Goal: Find contact information: Find contact information

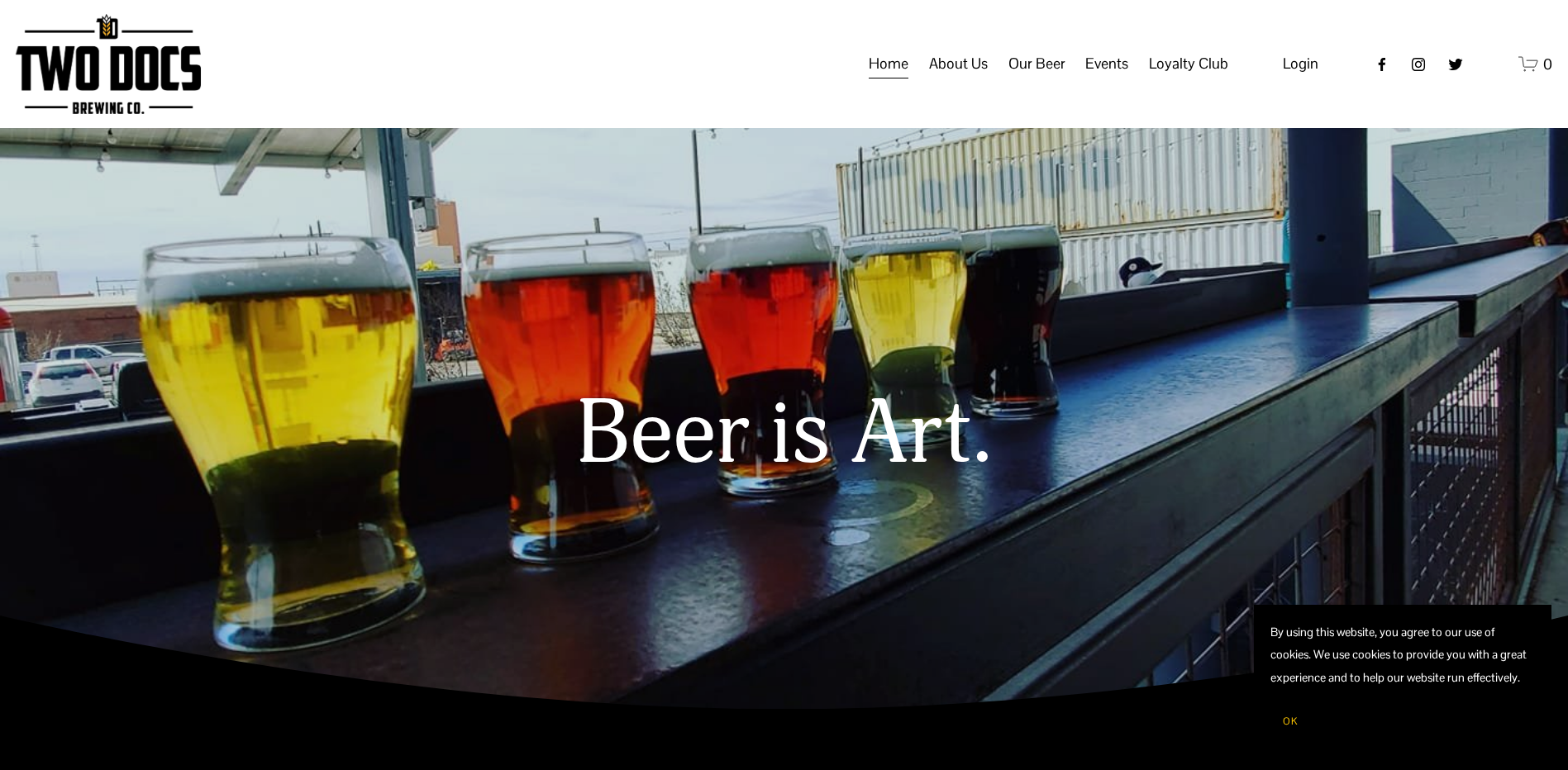
click at [1044, 78] on span "Our Beer" at bounding box center [1037, 64] width 57 height 28
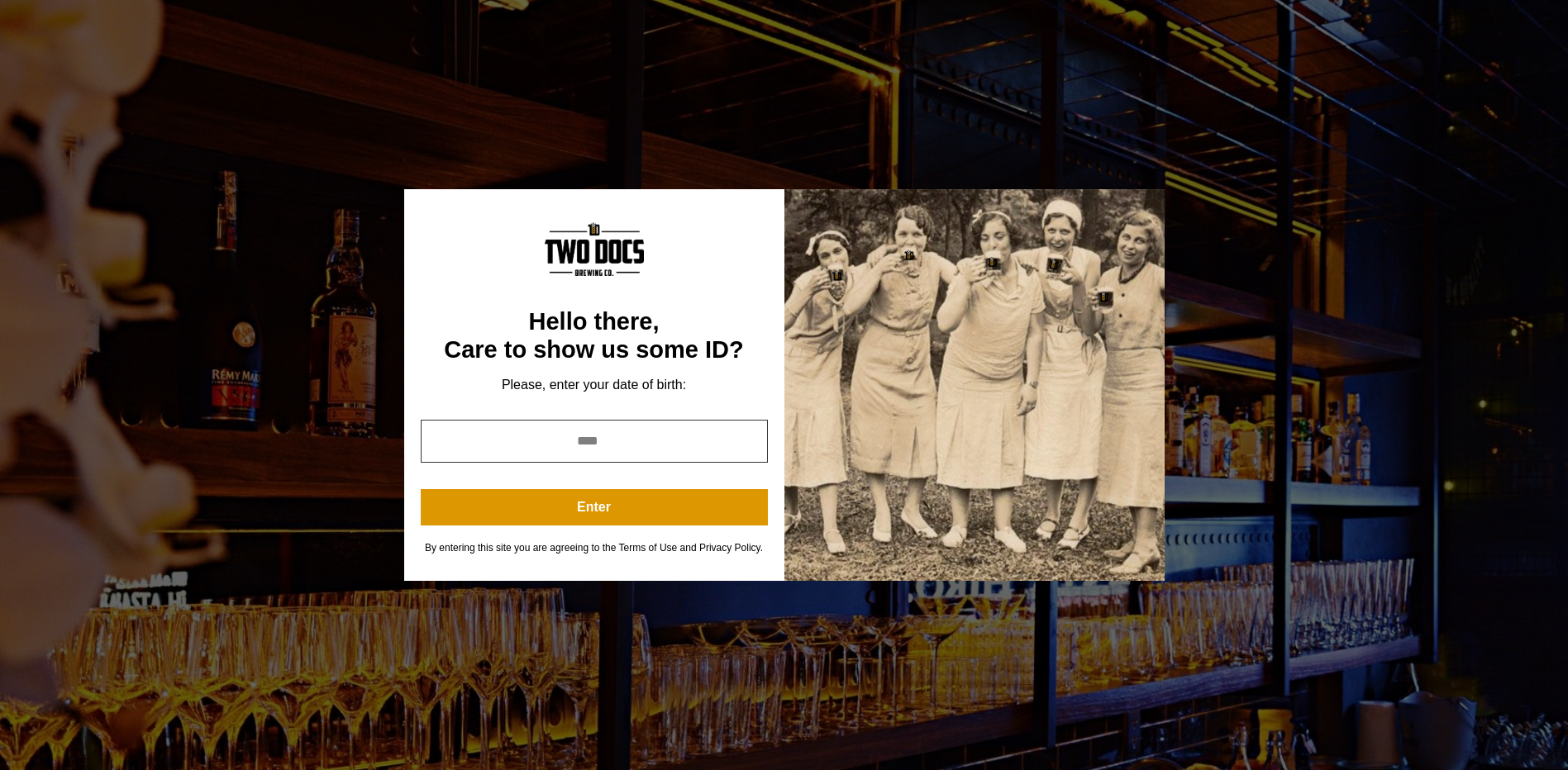
click at [693, 448] on input "year" at bounding box center [595, 441] width 347 height 43
type input "****"
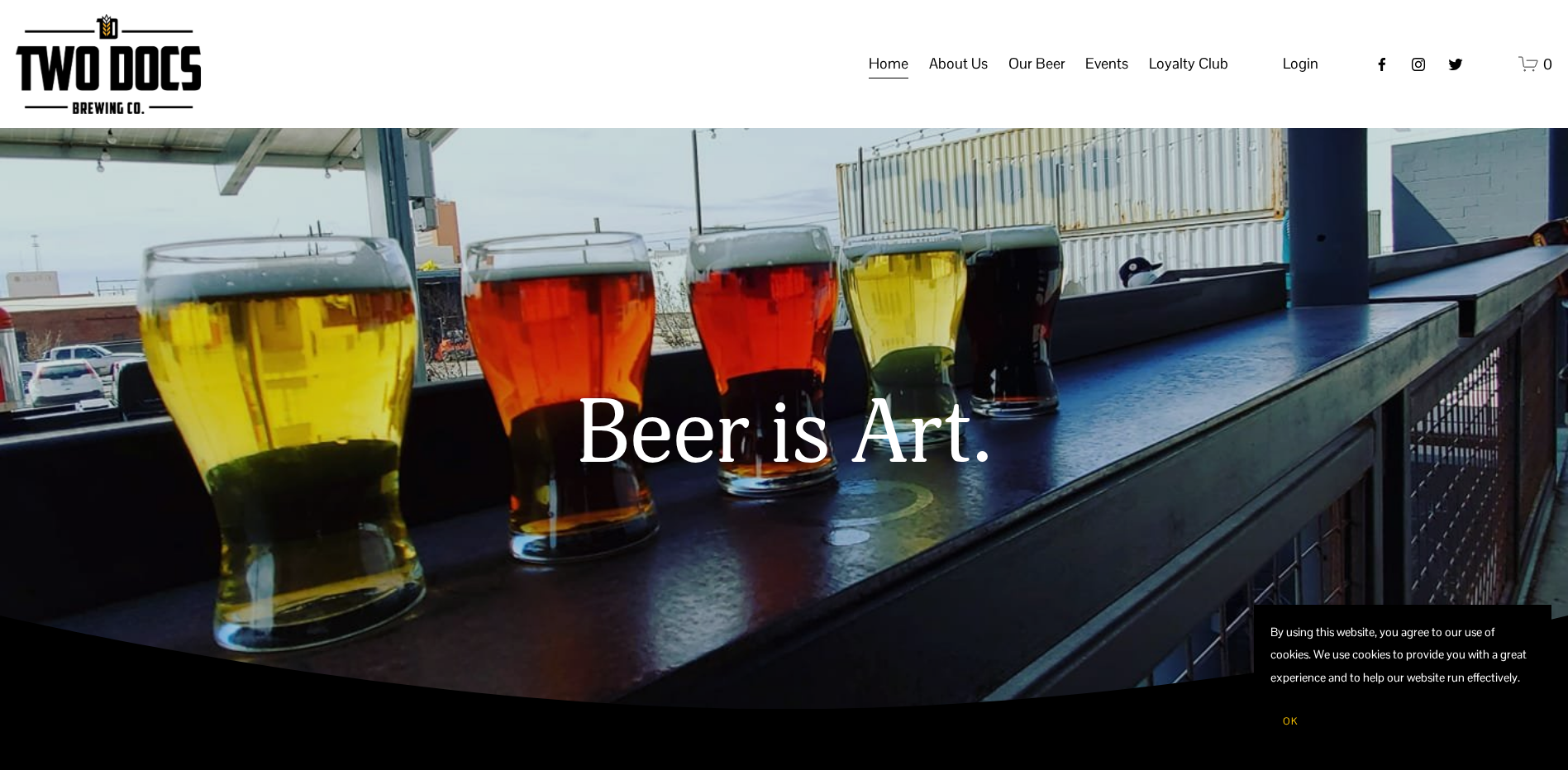
click at [1047, 78] on span "Our Beer" at bounding box center [1037, 64] width 57 height 28
click at [0, 0] on span "Taproom Menu" at bounding box center [0, 0] width 0 height 0
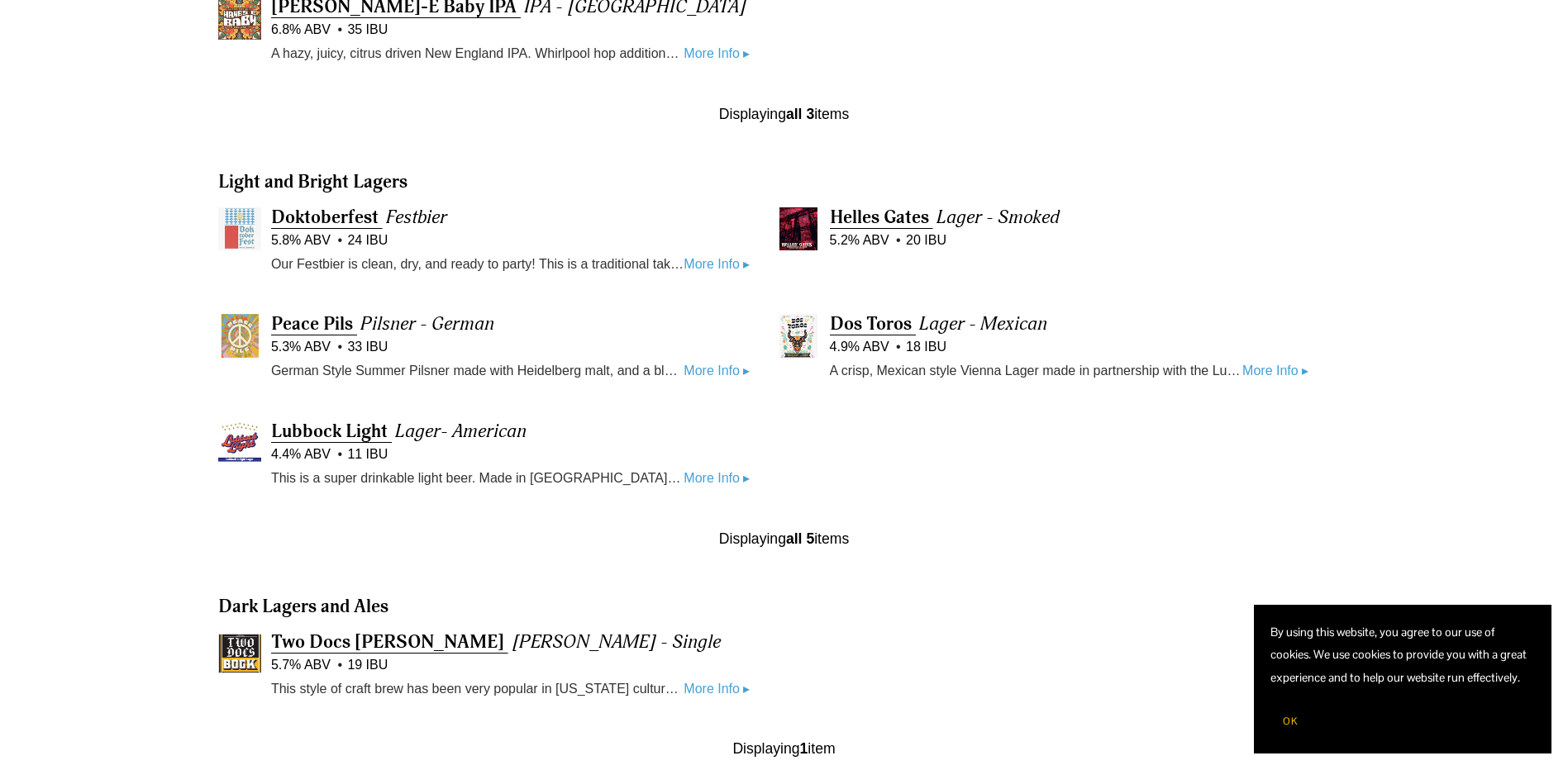
scroll to position [908, 0]
click at [330, 440] on span "Lubbock Light" at bounding box center [330, 429] width 117 height 23
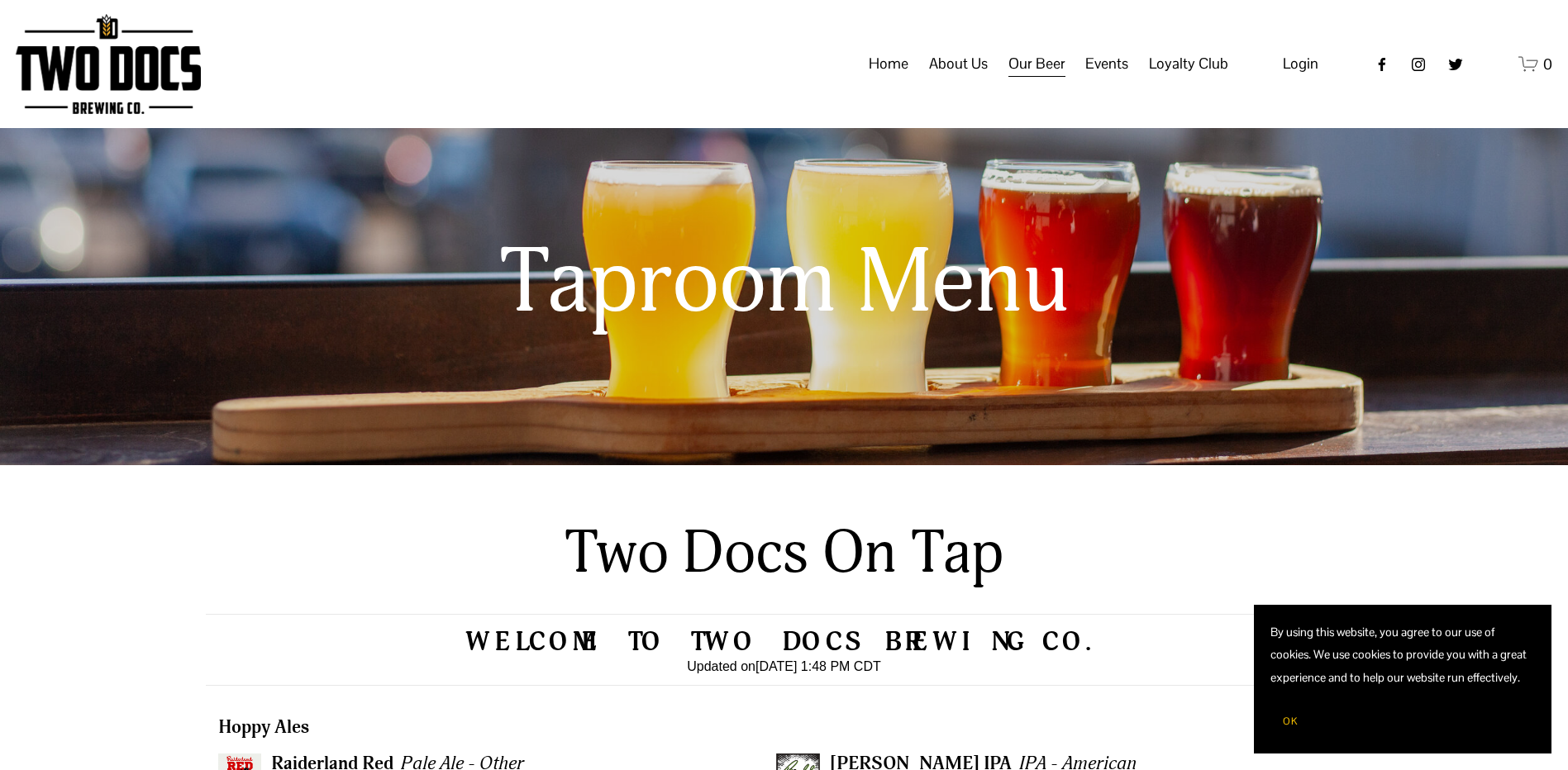
scroll to position [0, 0]
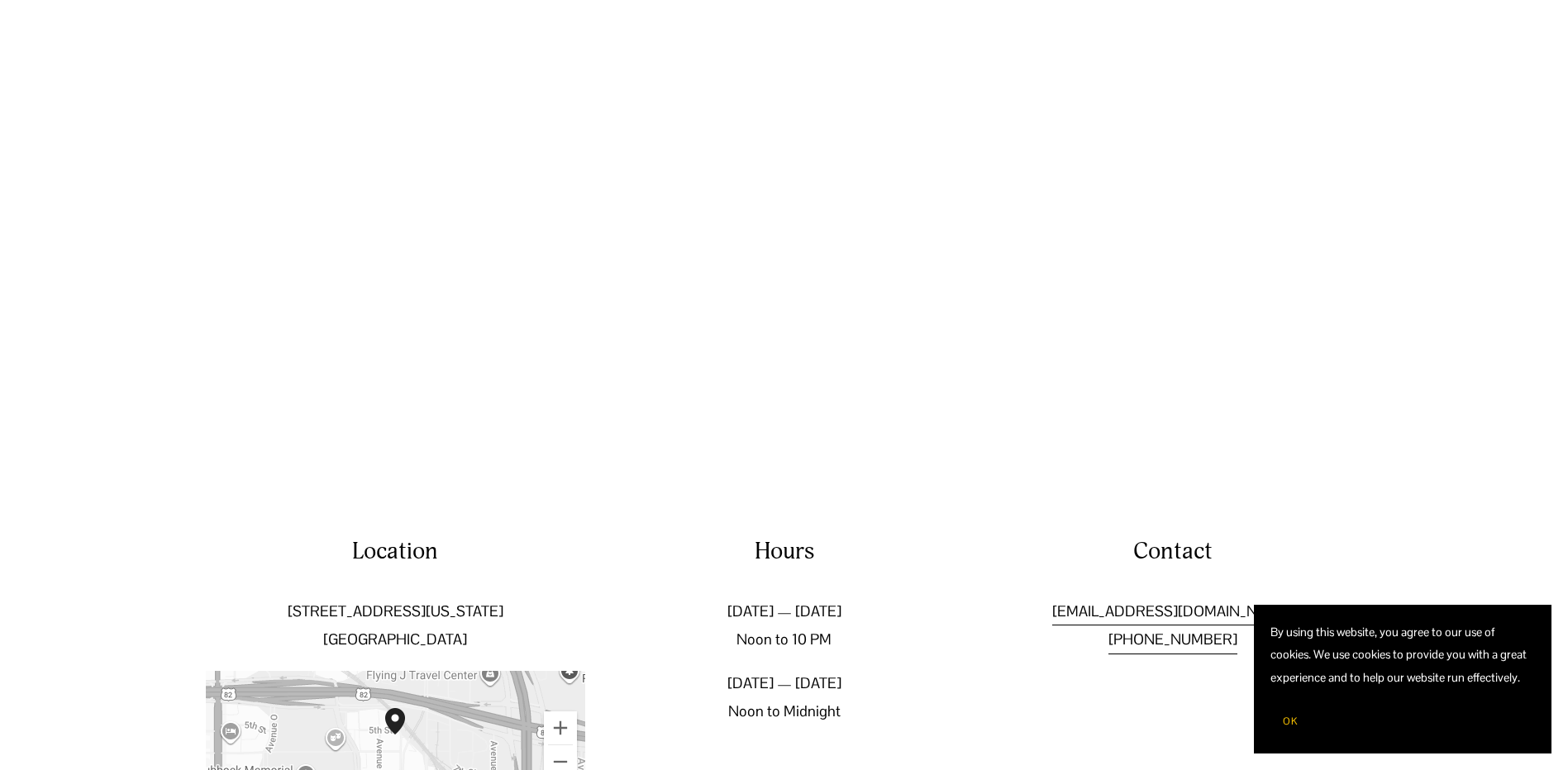
scroll to position [2805, 0]
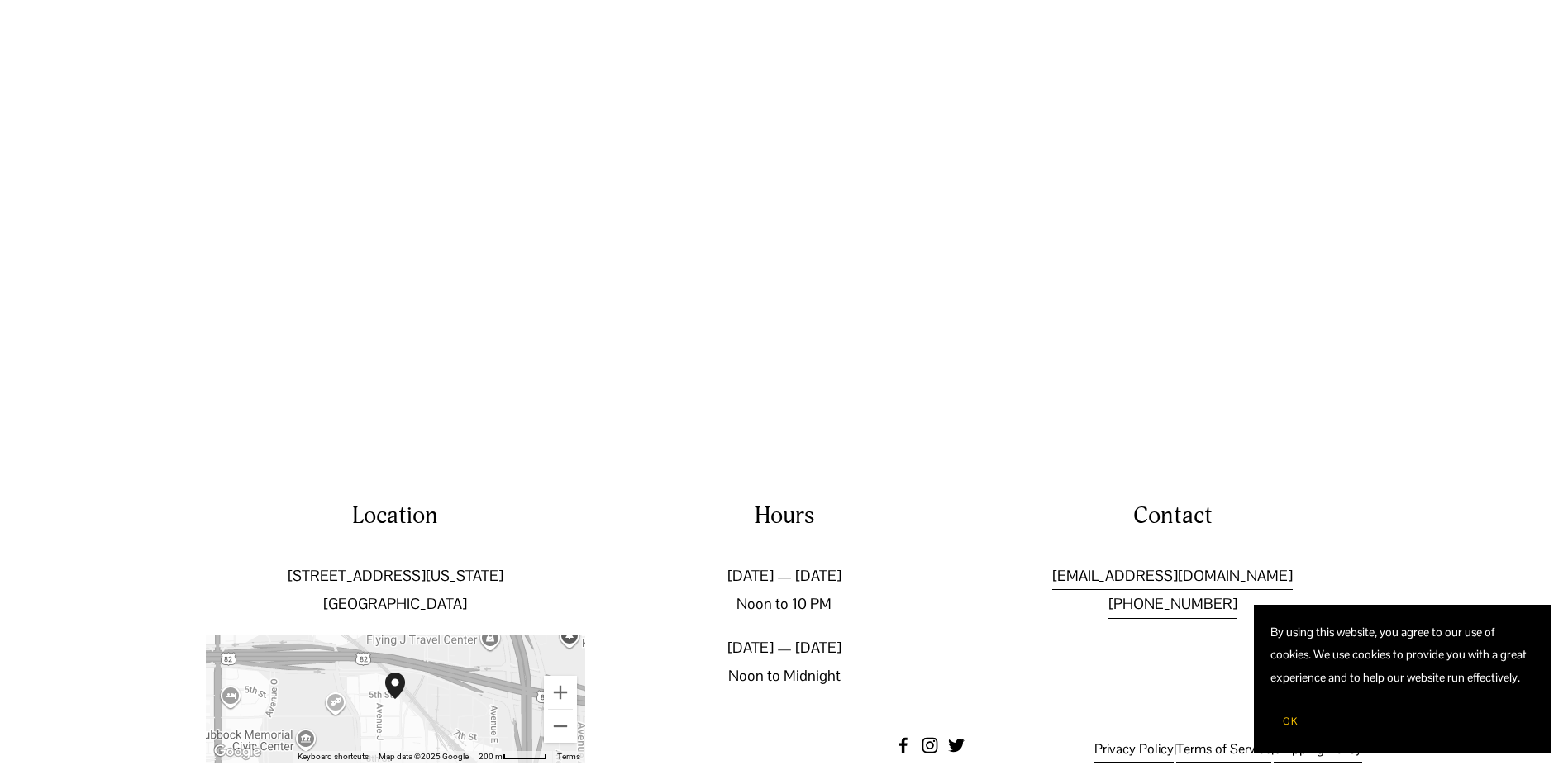
drag, startPoint x: 1311, startPoint y: 536, endPoint x: 1055, endPoint y: 540, distance: 256.0
click at [1055, 562] on p "[EMAIL_ADDRESS][DOMAIN_NAME] [PHONE_NUMBER]" at bounding box center [1172, 590] width 380 height 56
copy link "[EMAIL_ADDRESS][DOMAIN_NAME]"
